Goal: Task Accomplishment & Management: Use online tool/utility

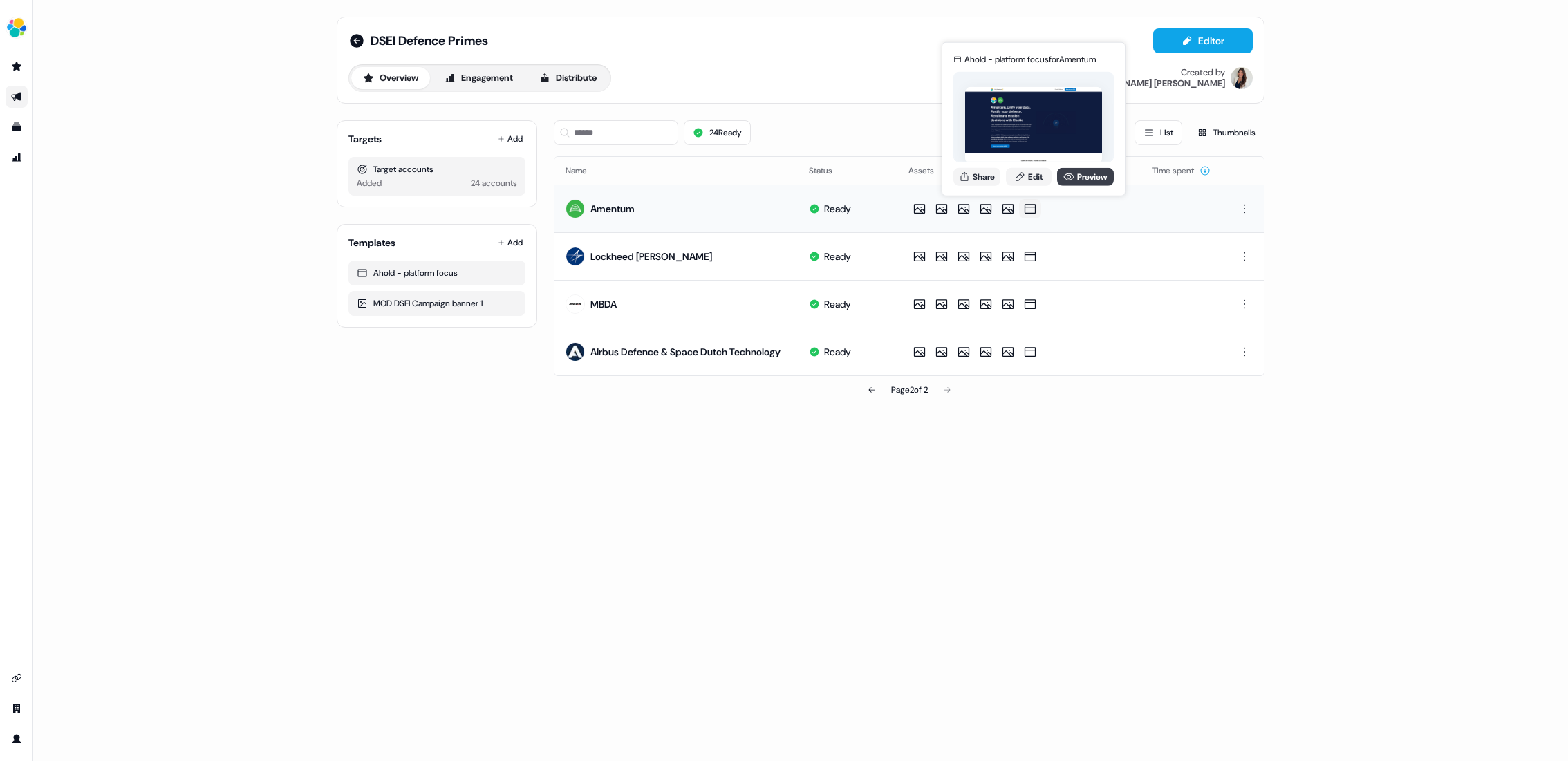
click at [1075, 180] on link "Preview" at bounding box center [1086, 176] width 57 height 18
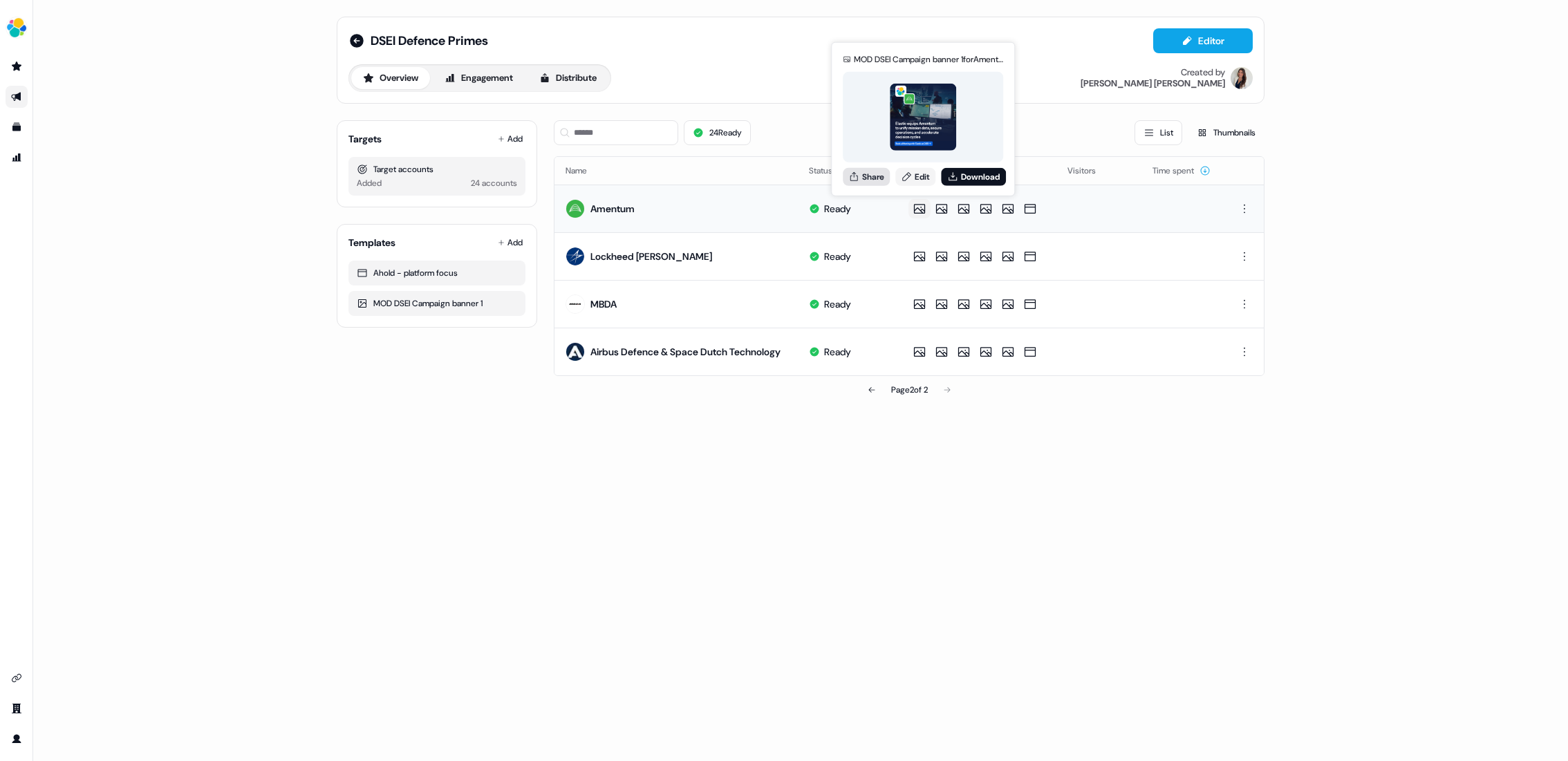
click at [869, 170] on button "Share" at bounding box center [866, 176] width 47 height 18
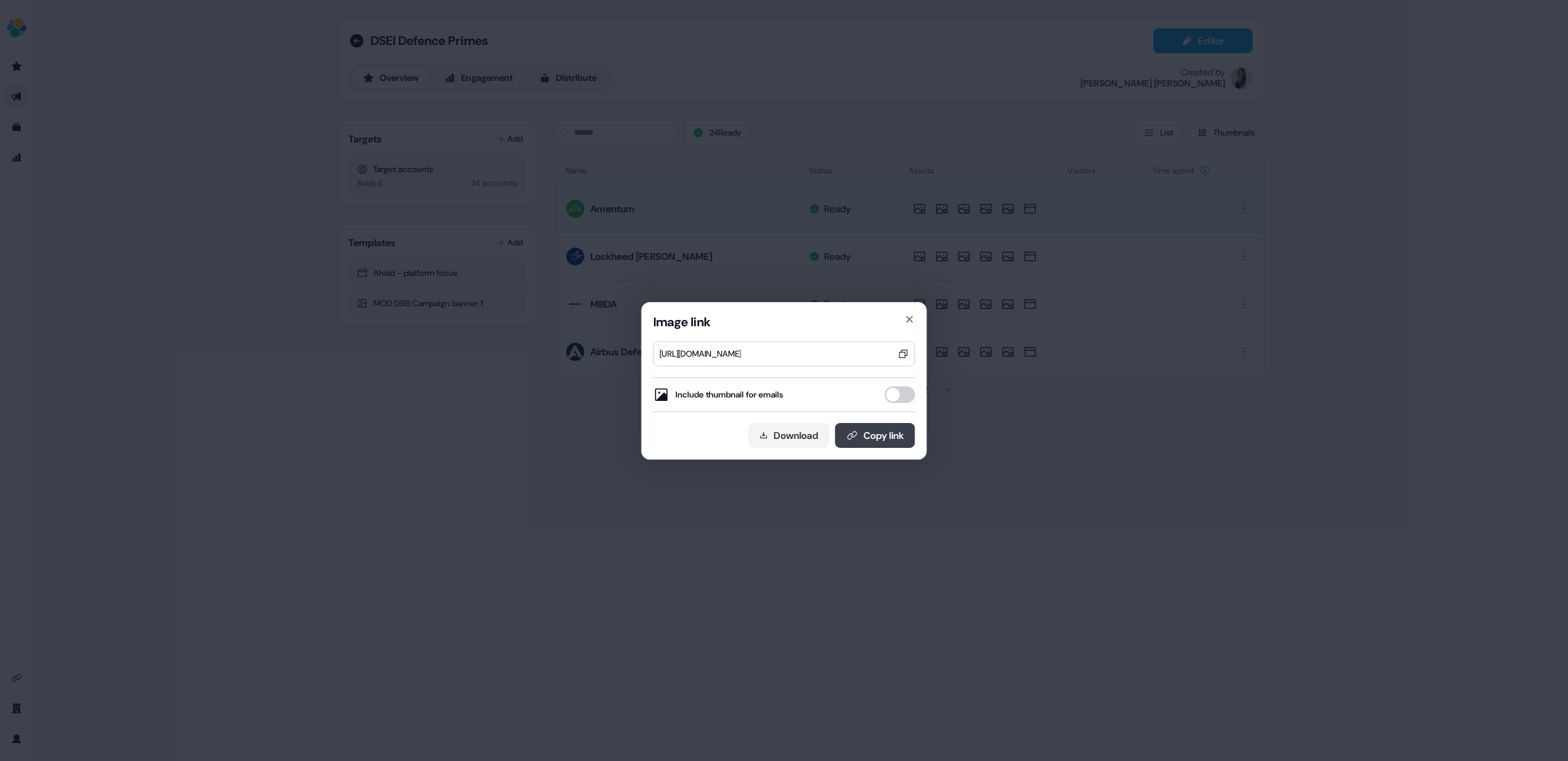
click at [888, 431] on button "Copy link" at bounding box center [875, 435] width 80 height 24
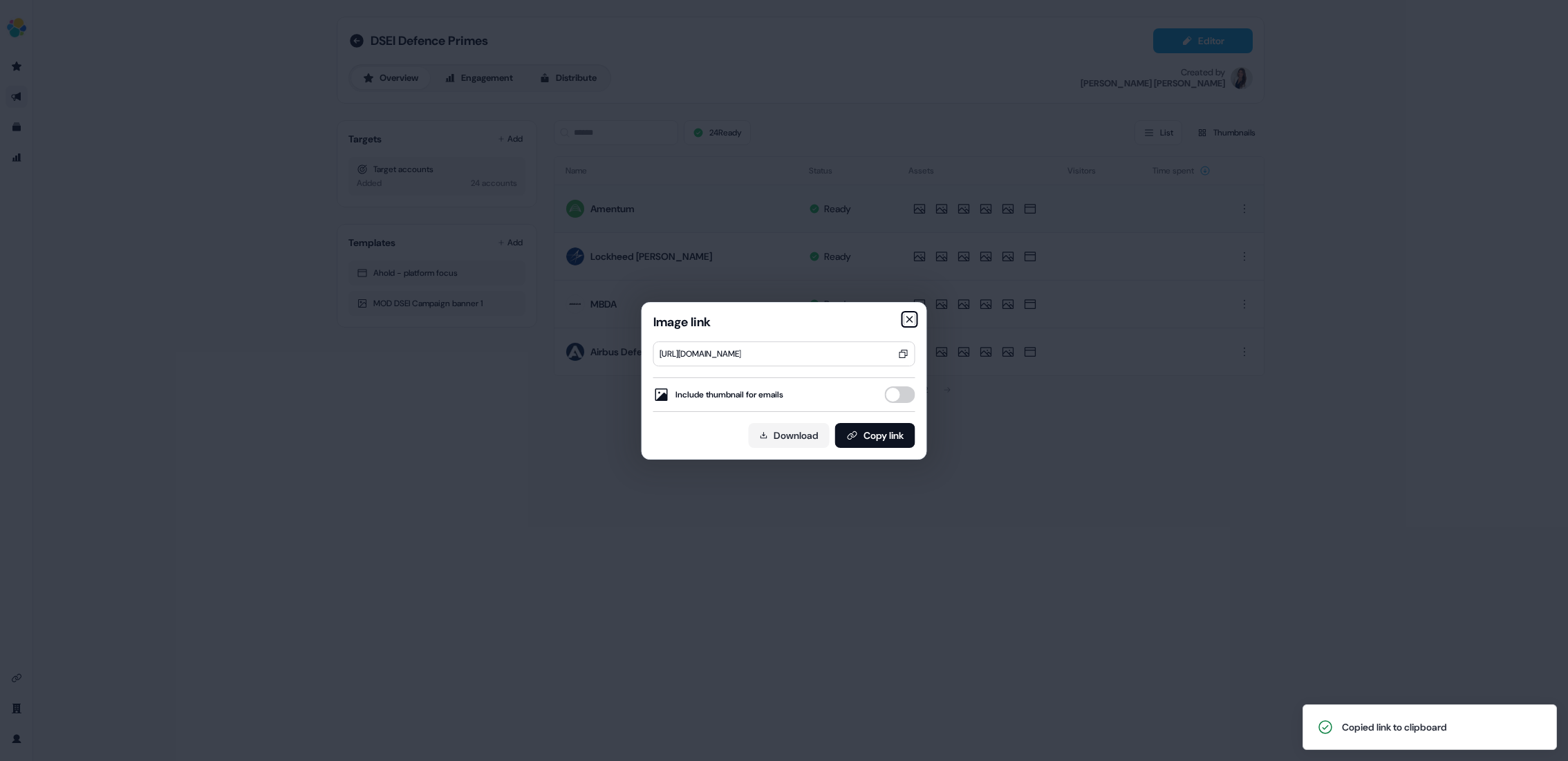
click at [909, 319] on icon "button" at bounding box center [910, 319] width 6 height 6
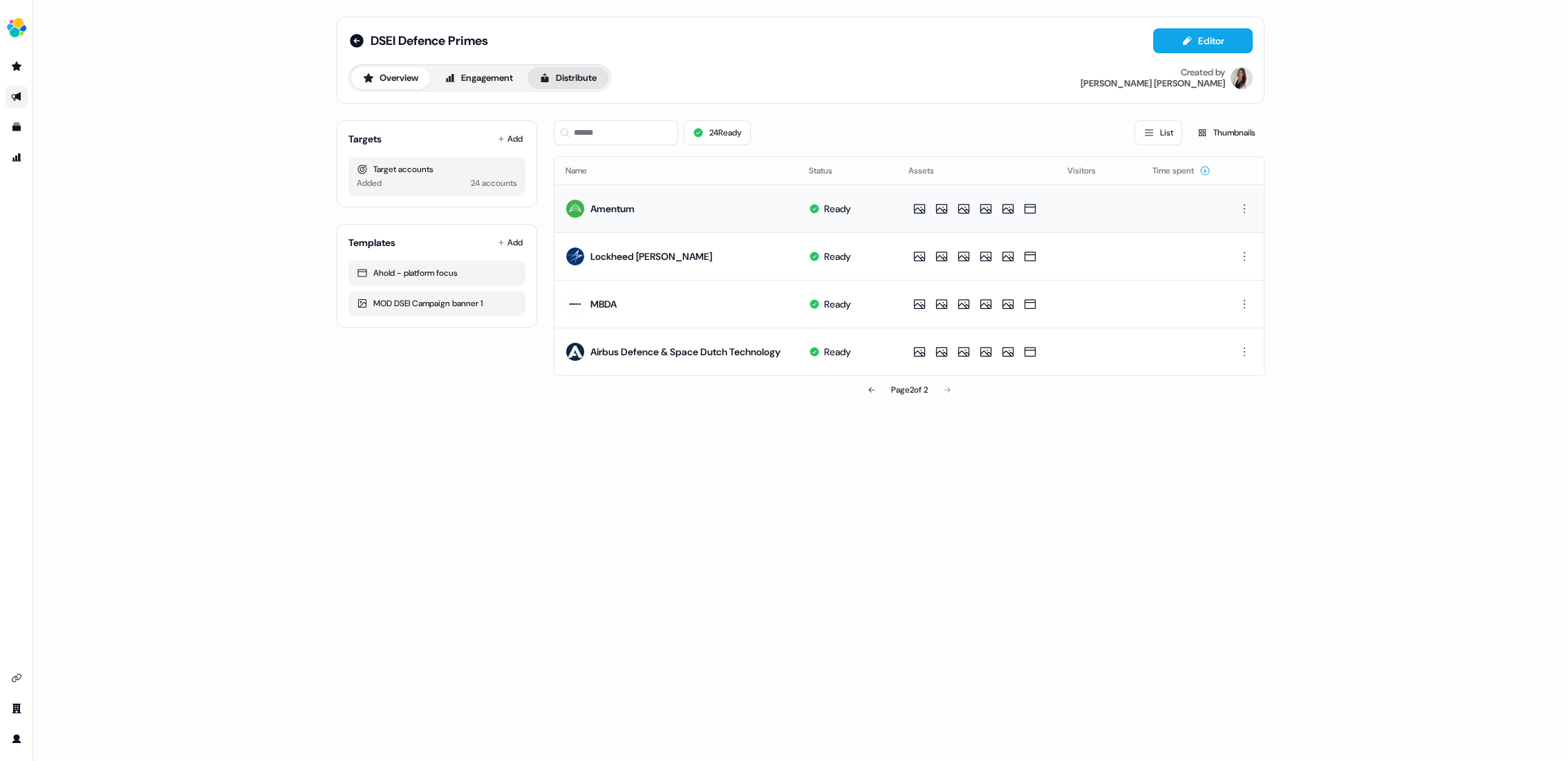
click at [574, 73] on button "Distribute" at bounding box center [568, 77] width 81 height 22
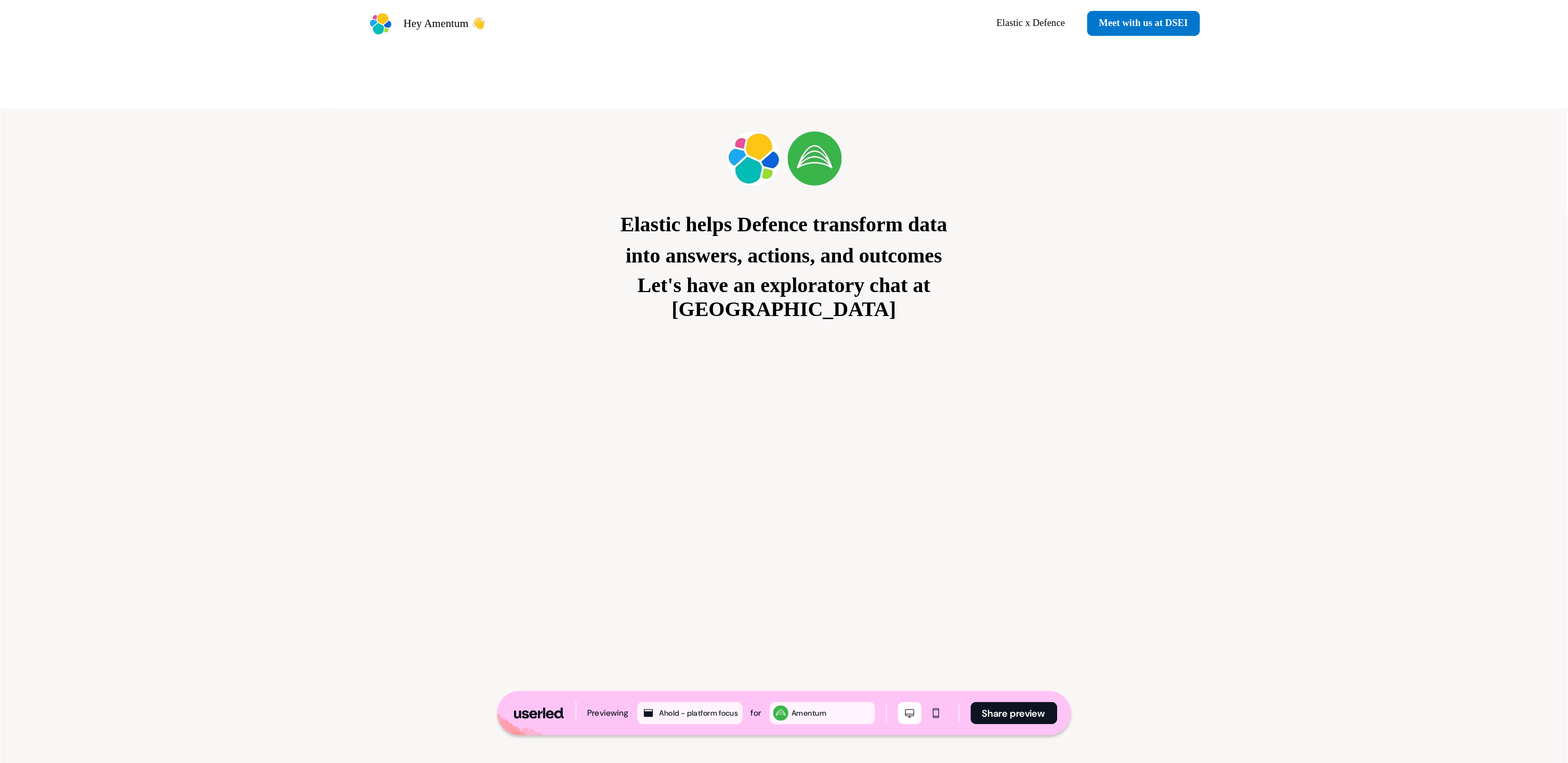
scroll to position [2315, 0]
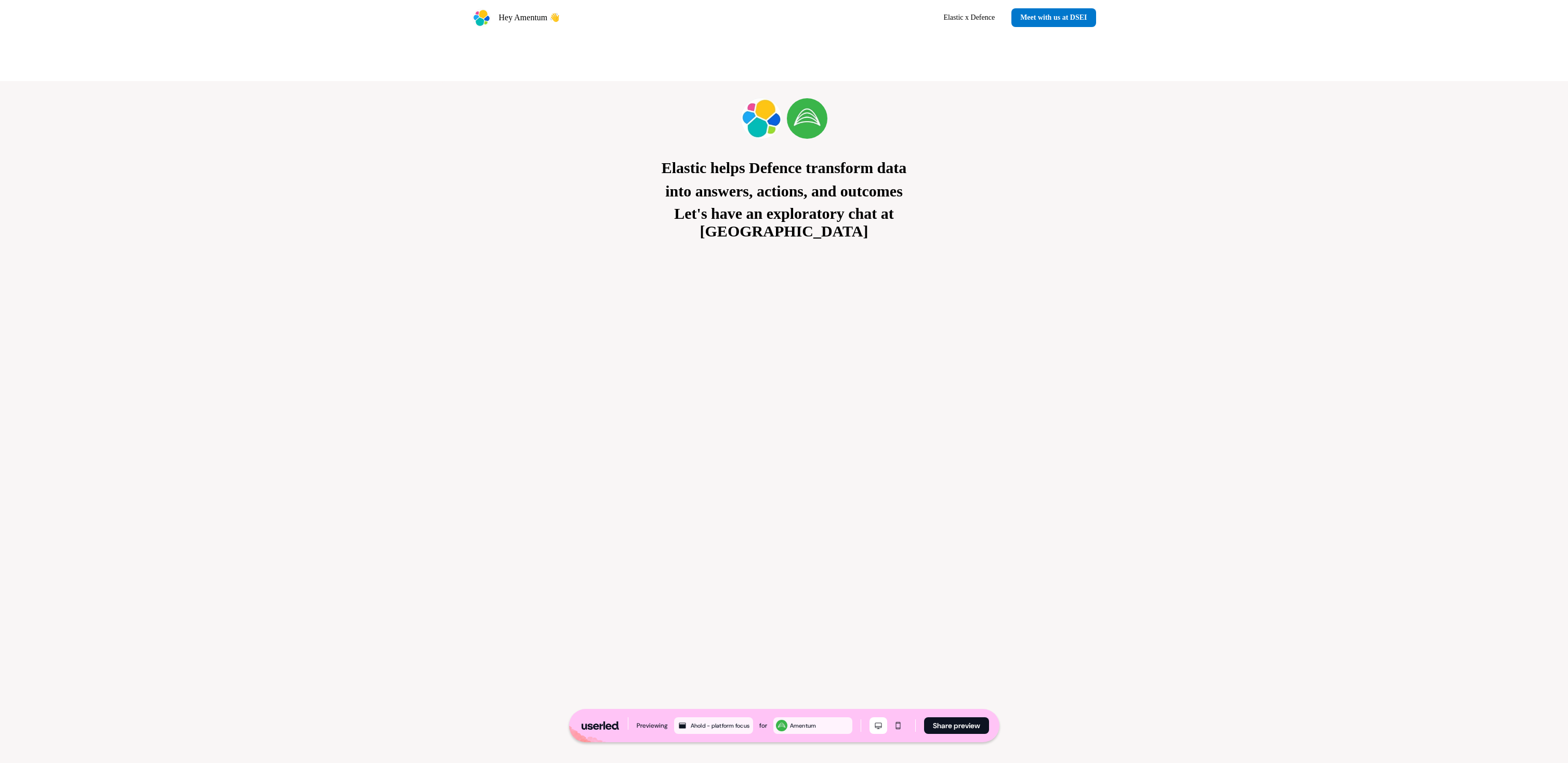
click at [390, 415] on div "Elastic helps Defence transform data into answers, actions, and outcomes Let's …" at bounding box center [784, 422] width 1568 height 682
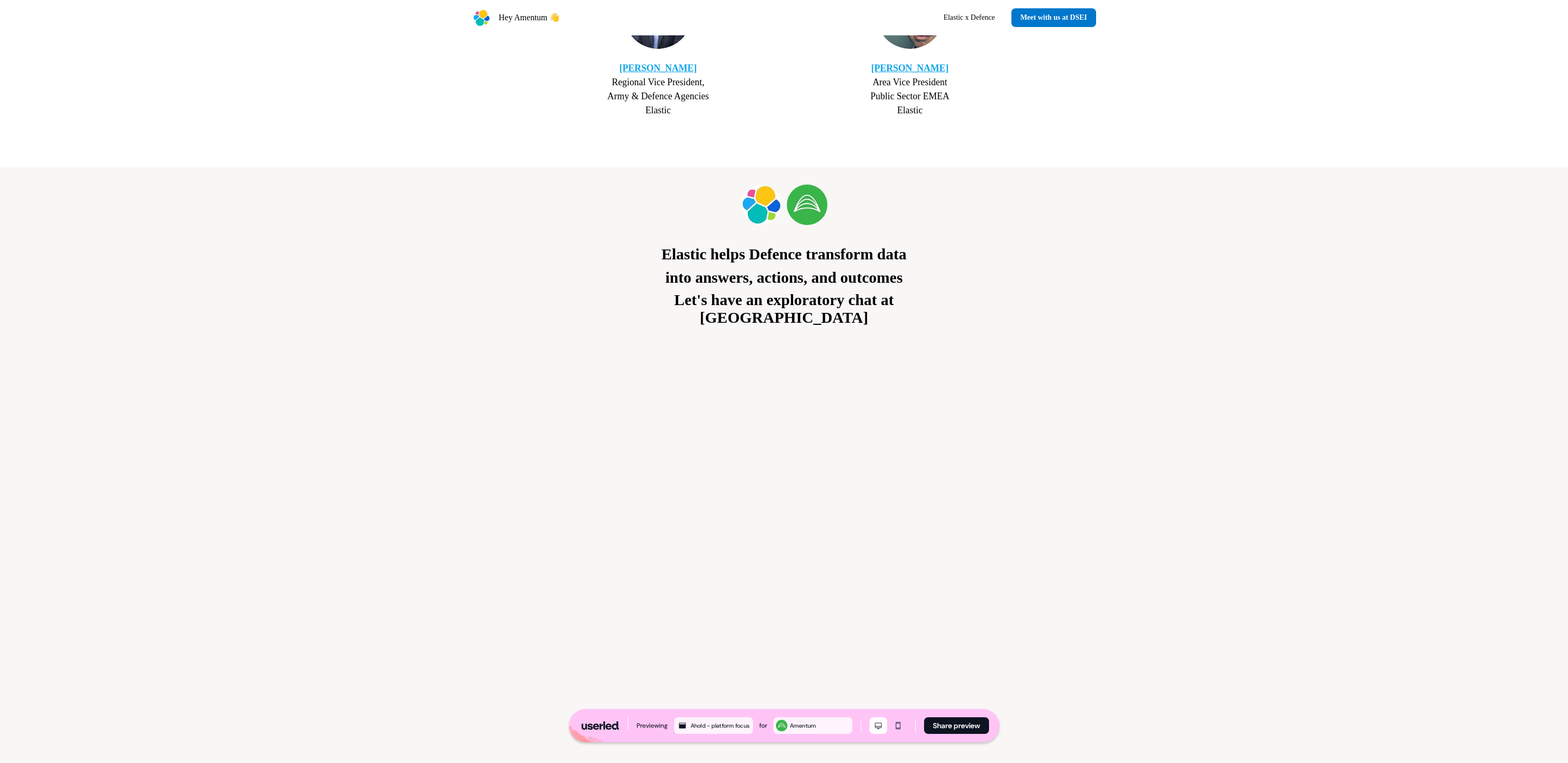
scroll to position [2226, 0]
click at [355, 351] on div "Elastic helps Defence transform data into answers, actions, and outcomes Let's …" at bounding box center [784, 510] width 1568 height 682
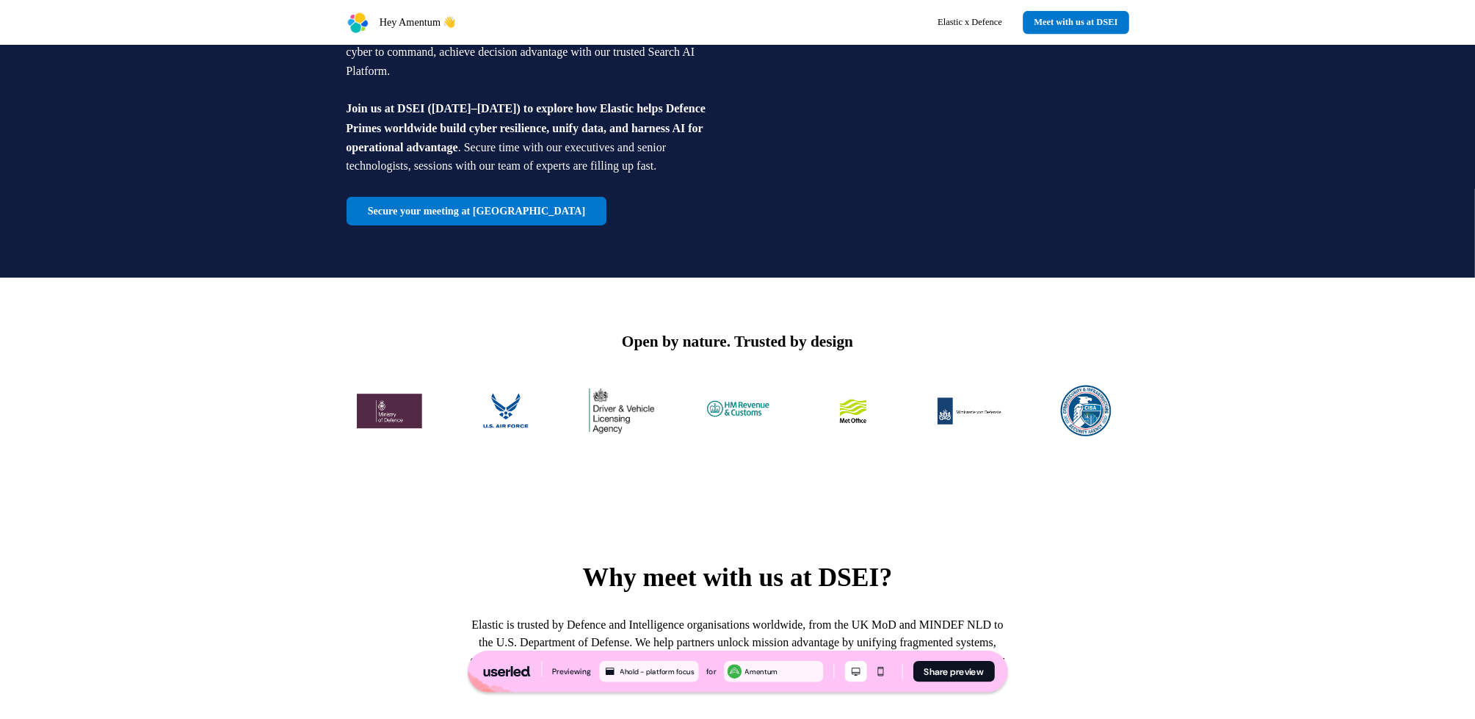
scroll to position [0, 0]
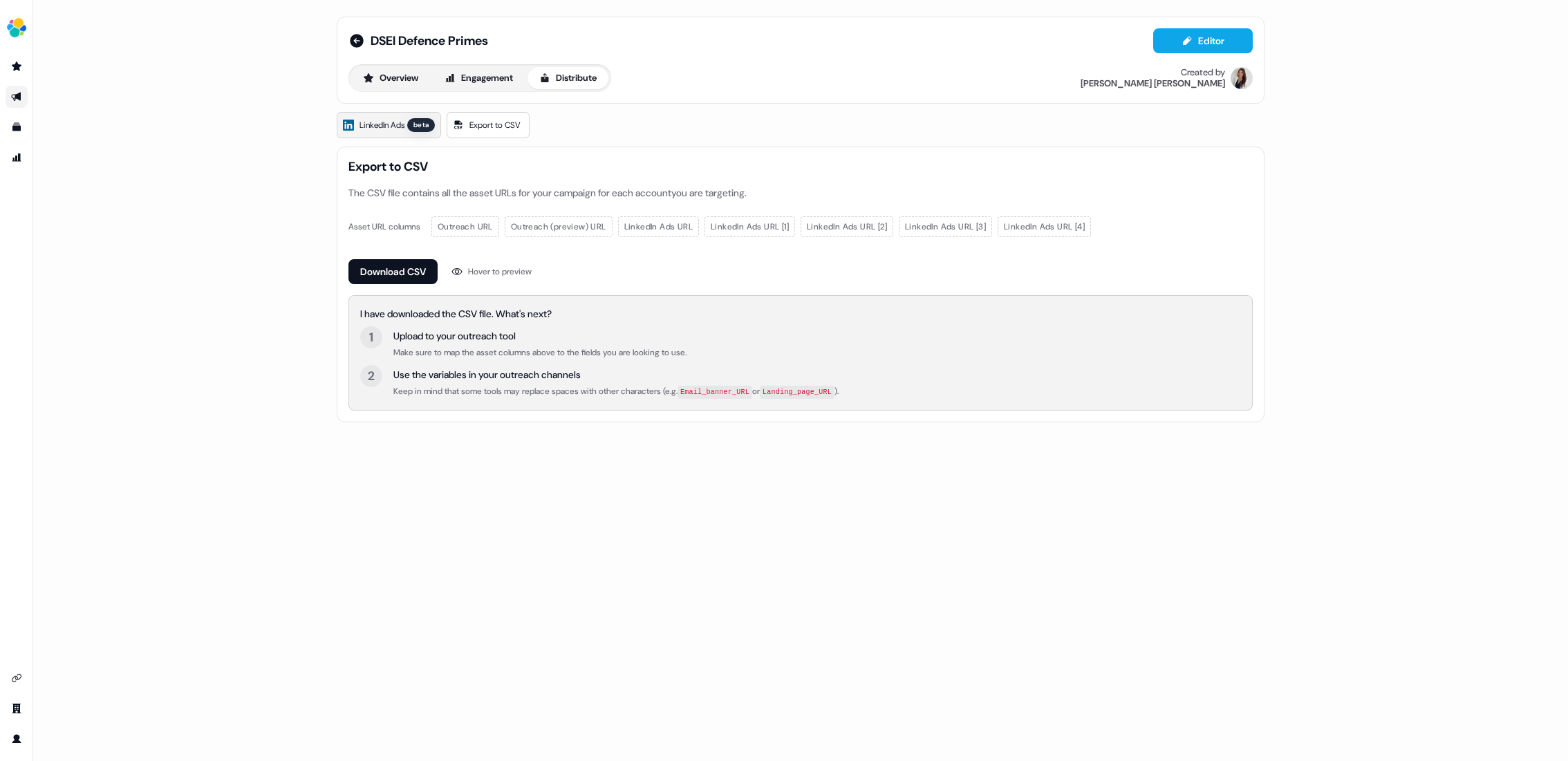
click at [395, 121] on span "LinkedIn Ads" at bounding box center [382, 125] width 45 height 14
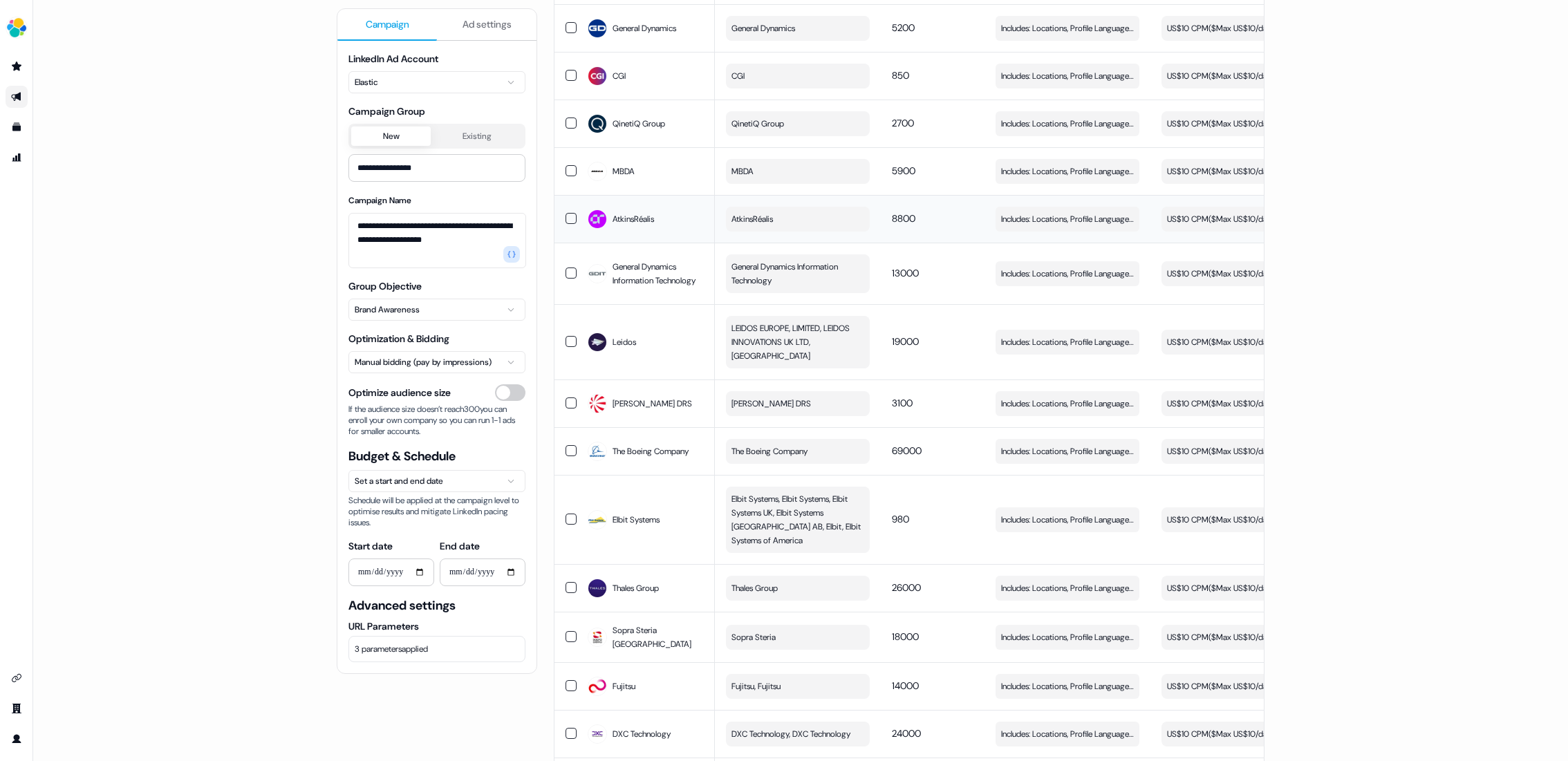
scroll to position [275, 0]
click at [621, 582] on span "Thales Group" at bounding box center [636, 588] width 46 height 14
click at [568, 586] on button "button" at bounding box center [572, 588] width 11 height 11
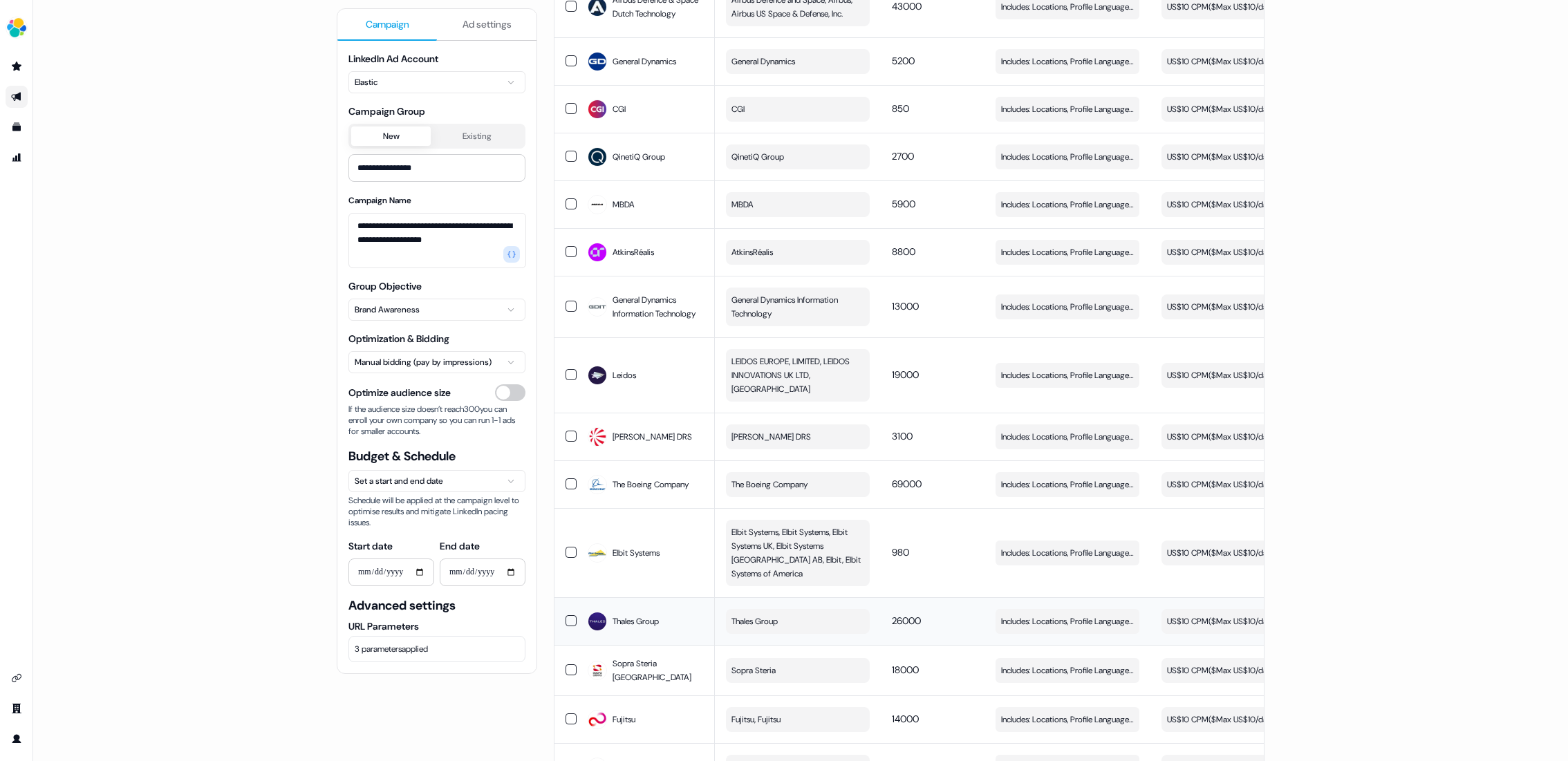
scroll to position [0, 0]
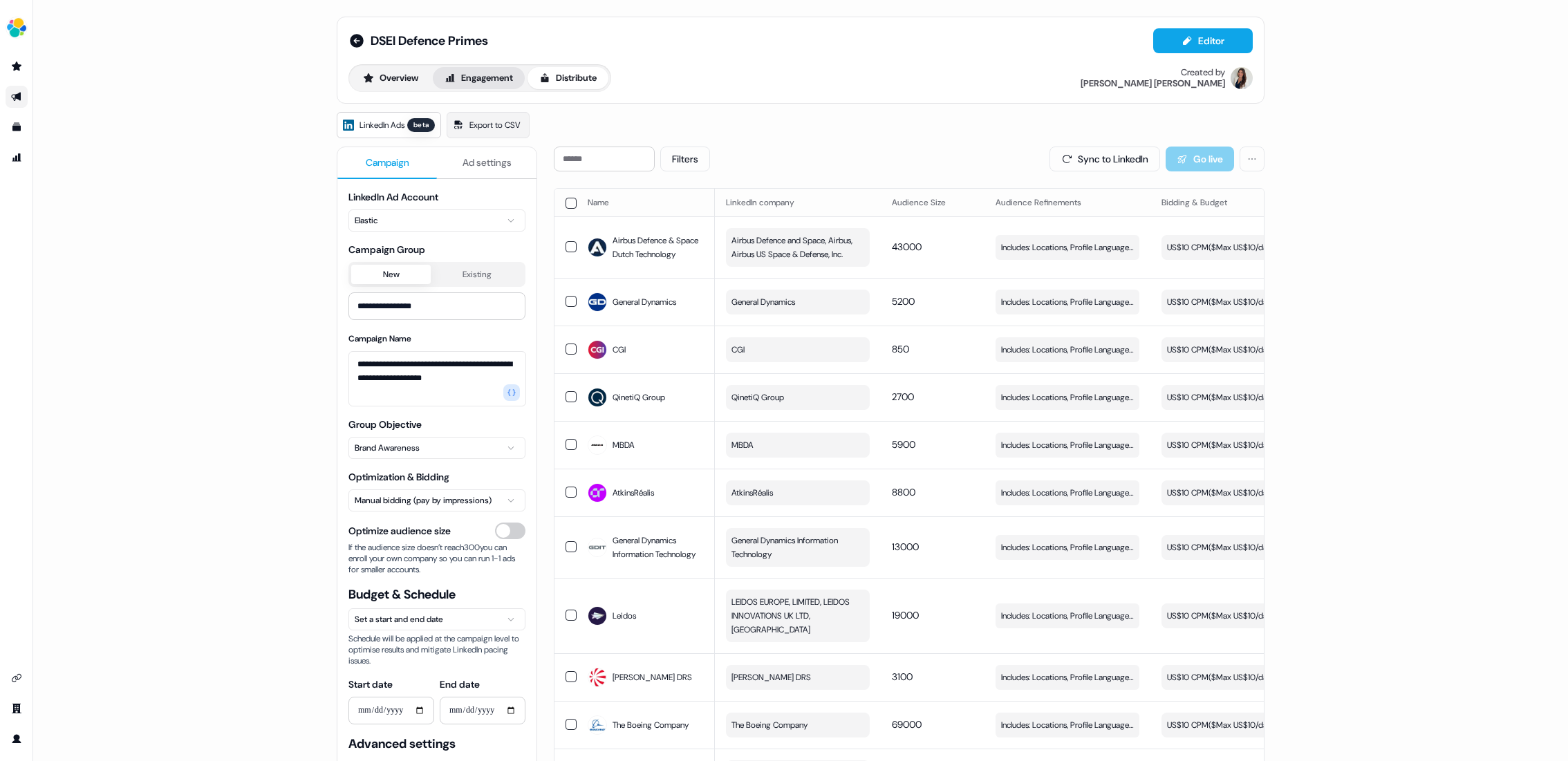
click at [477, 75] on button "Engagement" at bounding box center [479, 77] width 92 height 22
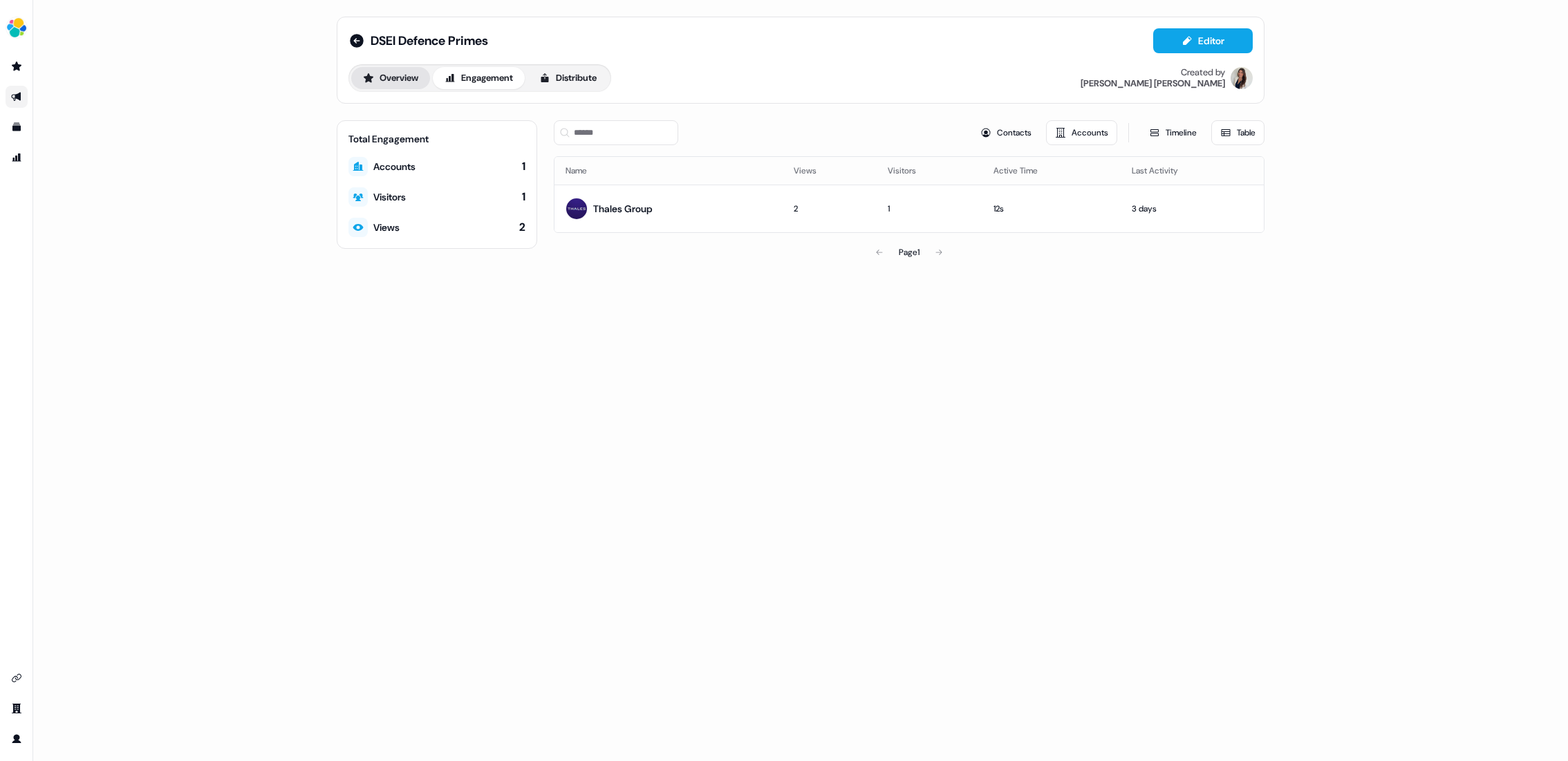
click at [408, 72] on button "Overview" at bounding box center [391, 77] width 79 height 22
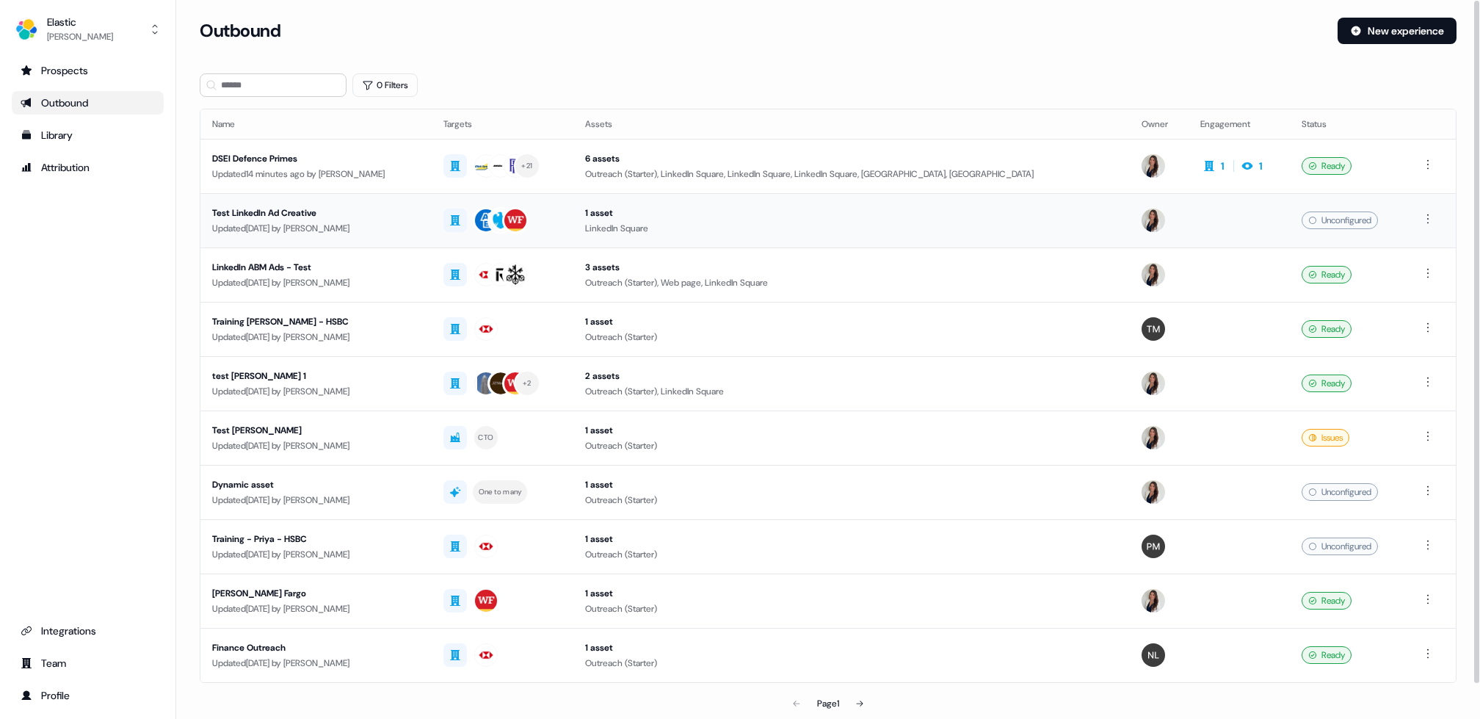
click at [238, 215] on div "Test LinkedIn Ad Creative" at bounding box center [316, 213] width 208 height 15
click at [57, 135] on div "Library" at bounding box center [88, 135] width 134 height 15
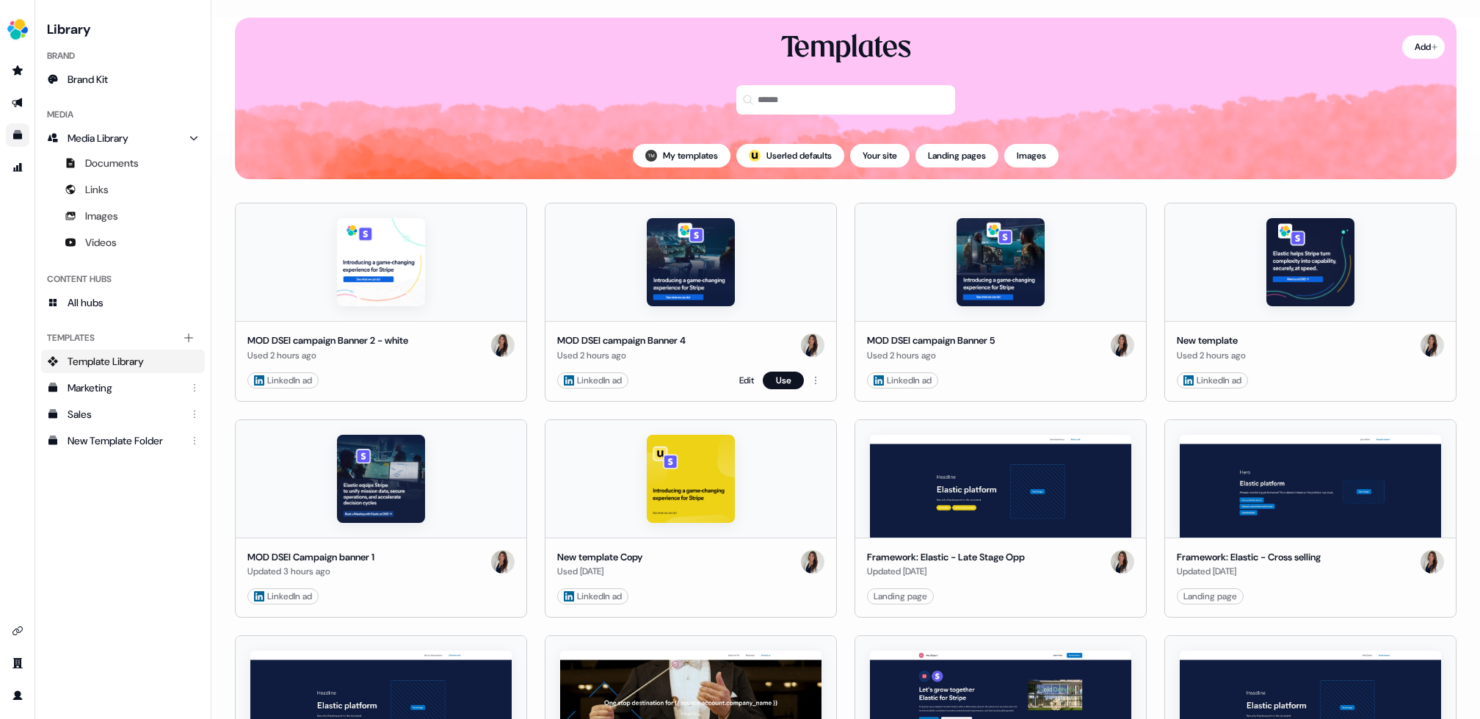
click at [602, 375] on div "LinkedIn ad" at bounding box center [593, 380] width 58 height 15
click at [599, 377] on div "LinkedIn ad" at bounding box center [593, 380] width 58 height 15
click at [742, 380] on link "Edit" at bounding box center [746, 380] width 15 height 15
click at [616, 374] on div "LinkedIn ad" at bounding box center [593, 380] width 58 height 15
click at [741, 375] on link "Edit" at bounding box center [746, 380] width 15 height 15
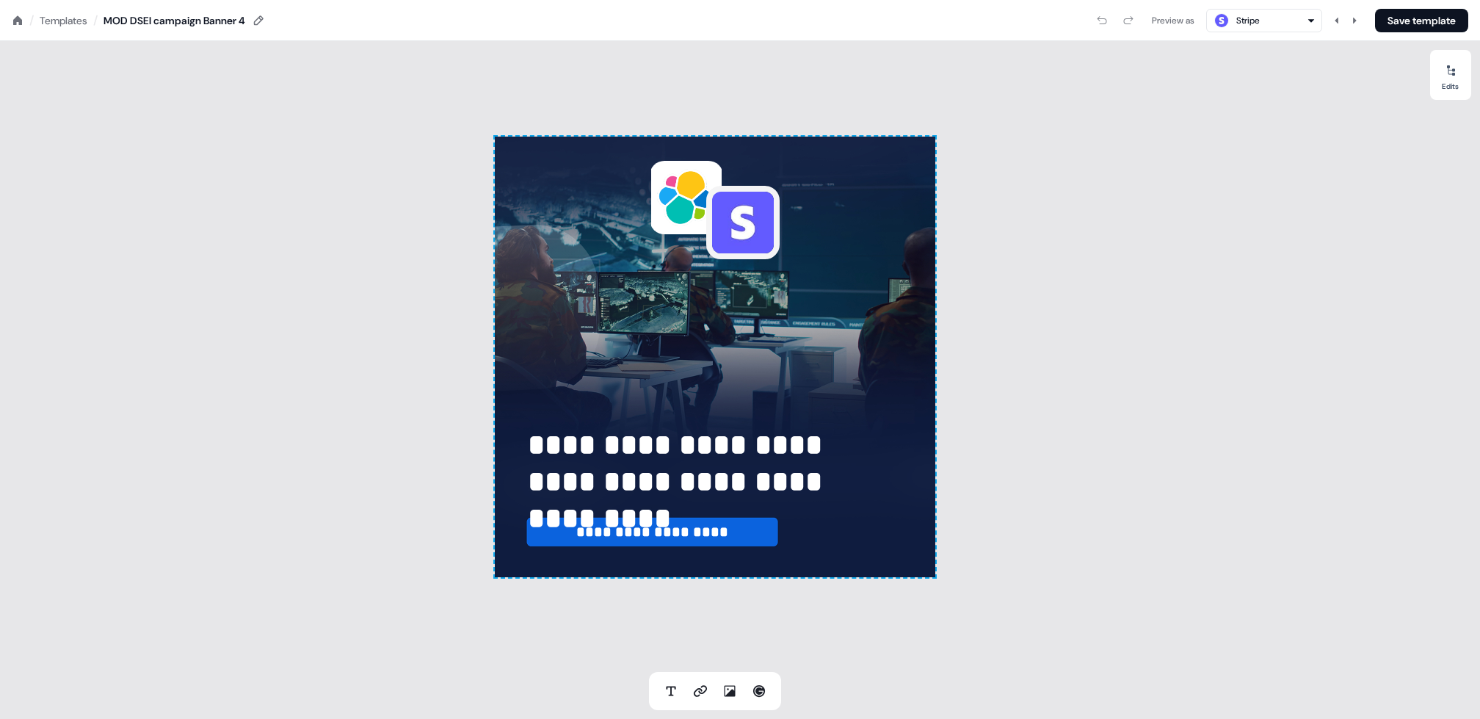
click at [1164, 13] on div "Preview as" at bounding box center [1173, 20] width 43 height 15
click at [1170, 23] on div "Preview as" at bounding box center [1173, 20] width 43 height 15
click at [1203, 67] on div "**********" at bounding box center [715, 356] width 1430 height 631
click at [532, 190] on div "**********" at bounding box center [715, 357] width 441 height 441
click at [207, 26] on div "MOD DSEI campaign Banner 4" at bounding box center [175, 20] width 142 height 15
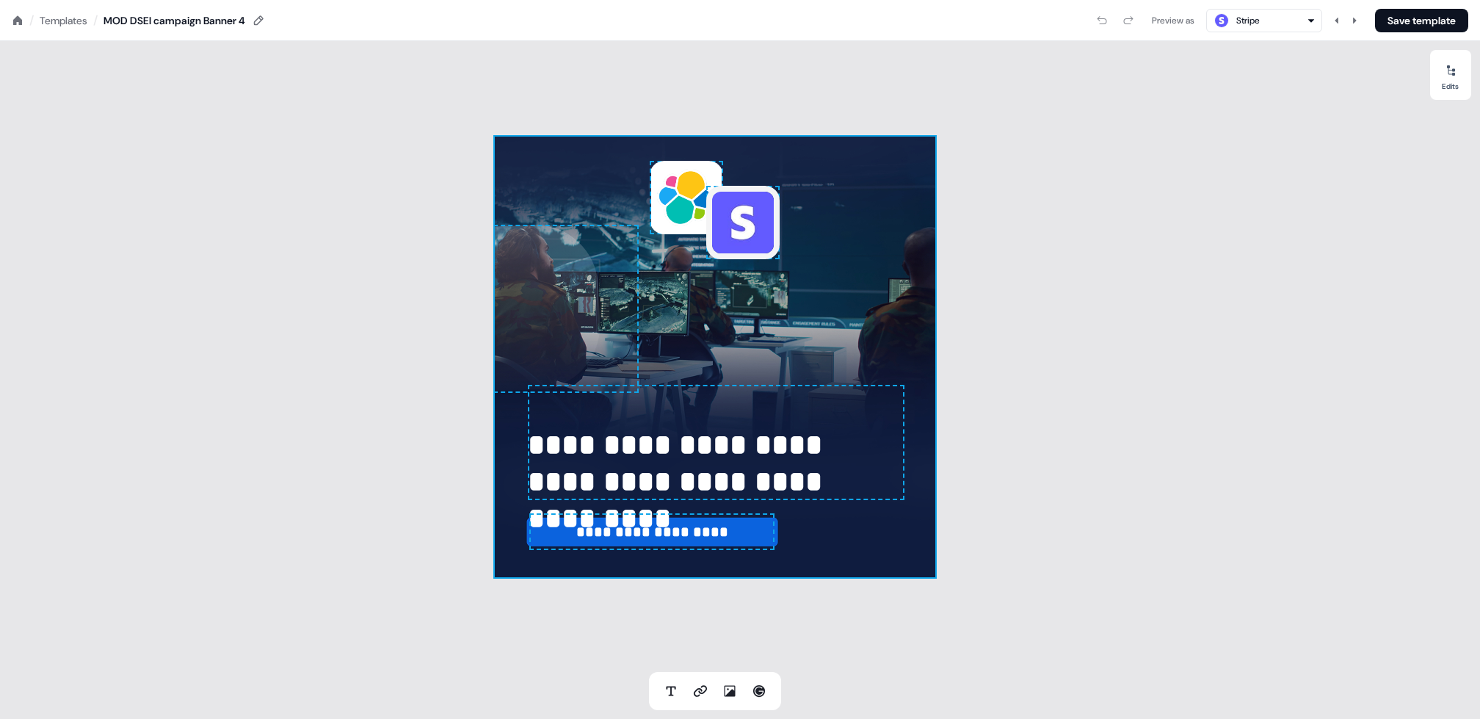
click at [207, 26] on div "MOD DSEI campaign Banner 4" at bounding box center [175, 20] width 142 height 15
click at [208, 23] on div "MOD DSEI campaign Banner 4" at bounding box center [175, 20] width 142 height 15
click at [223, 112] on div "**********" at bounding box center [715, 356] width 1430 height 631
click at [1180, 25] on div "Preview as" at bounding box center [1173, 20] width 43 height 15
click at [1153, 228] on div "**********" at bounding box center [715, 356] width 1430 height 631
